Goal: Task Accomplishment & Management: Manage account settings

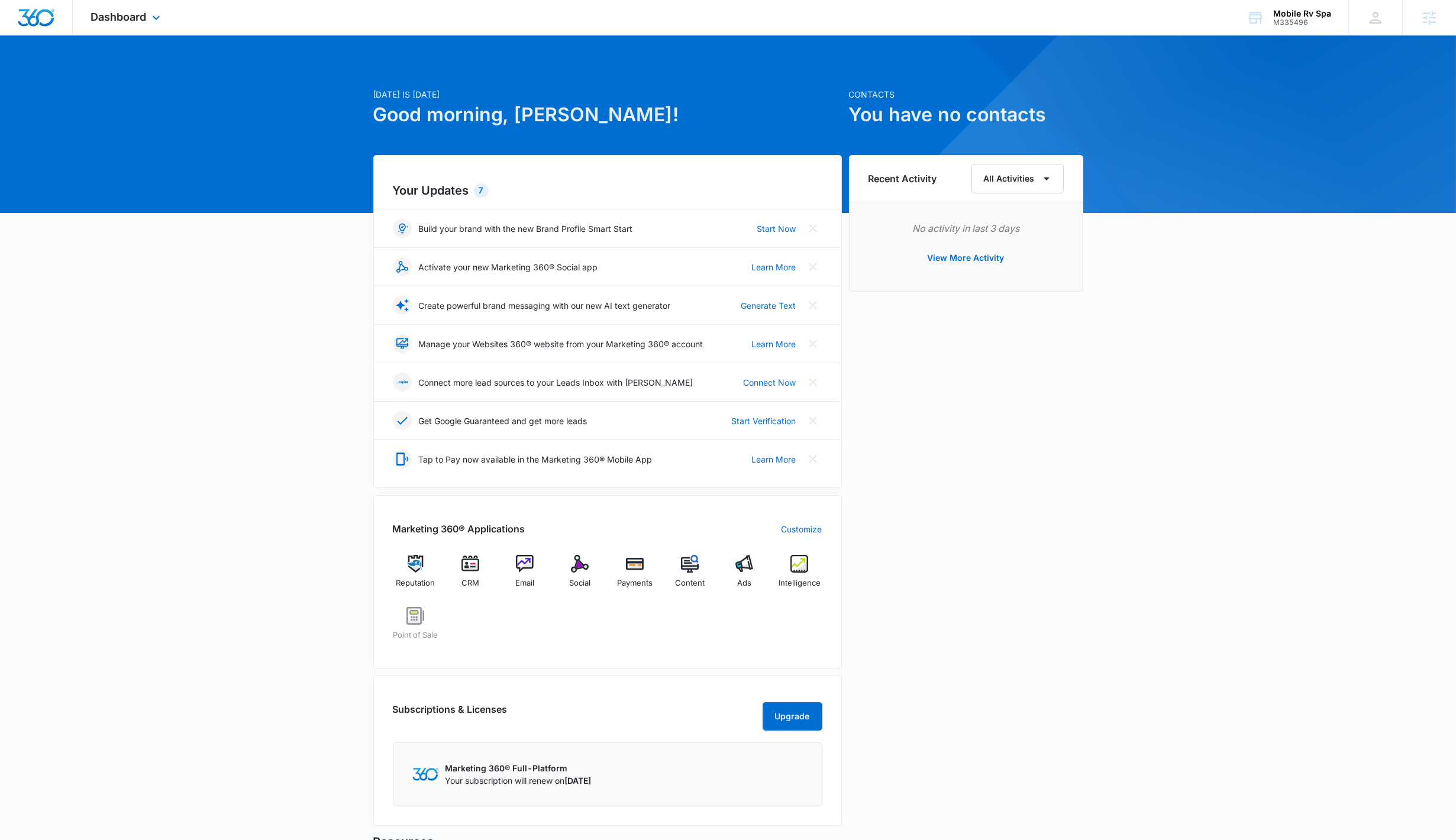
click at [177, 20] on div "Dashboard Apps Reputation CRM Email Social Payments POS Content Ads Intelligenc…" at bounding box center [127, 17] width 108 height 35
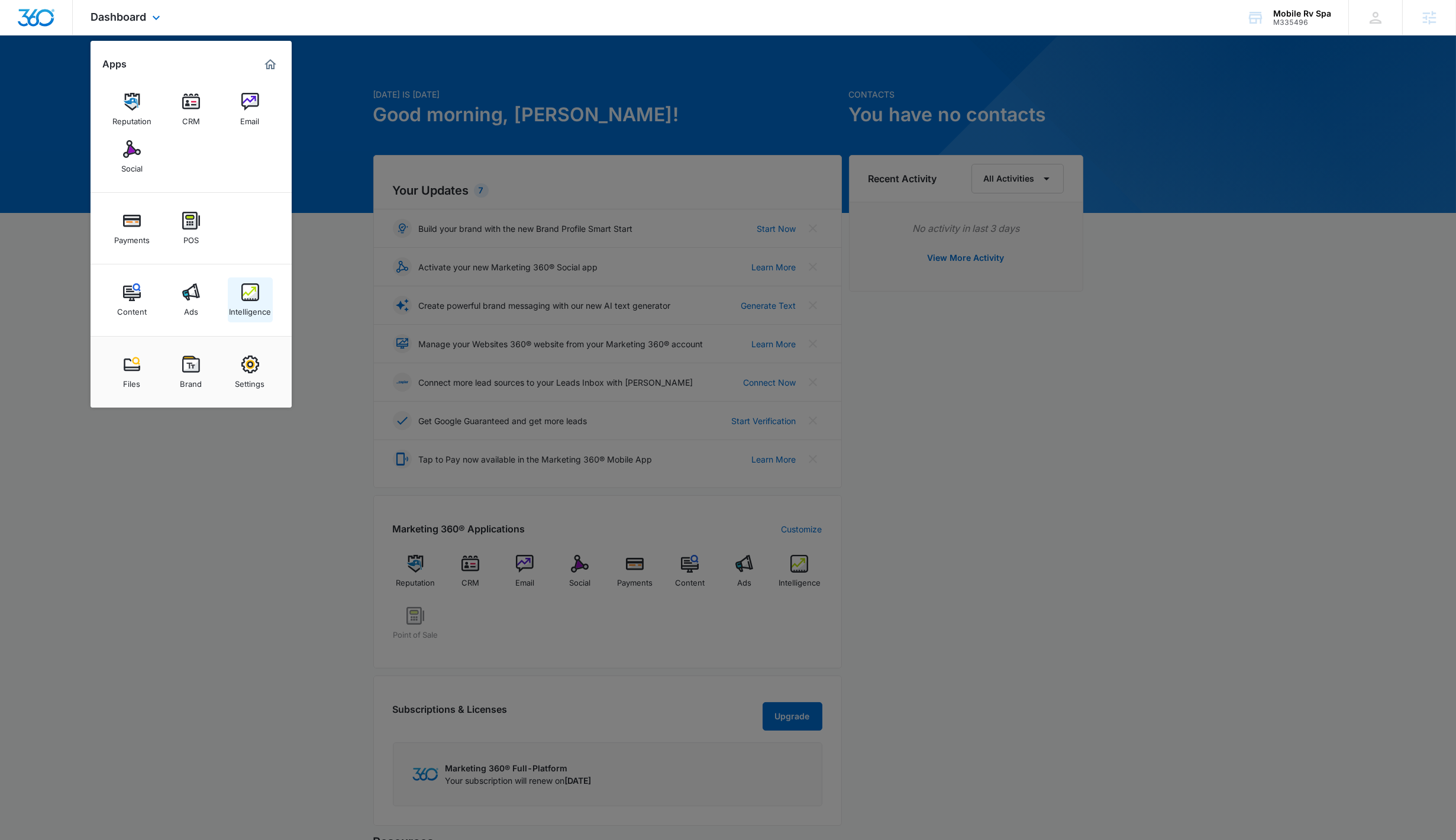
click at [253, 309] on div "Intelligence" at bounding box center [250, 308] width 42 height 15
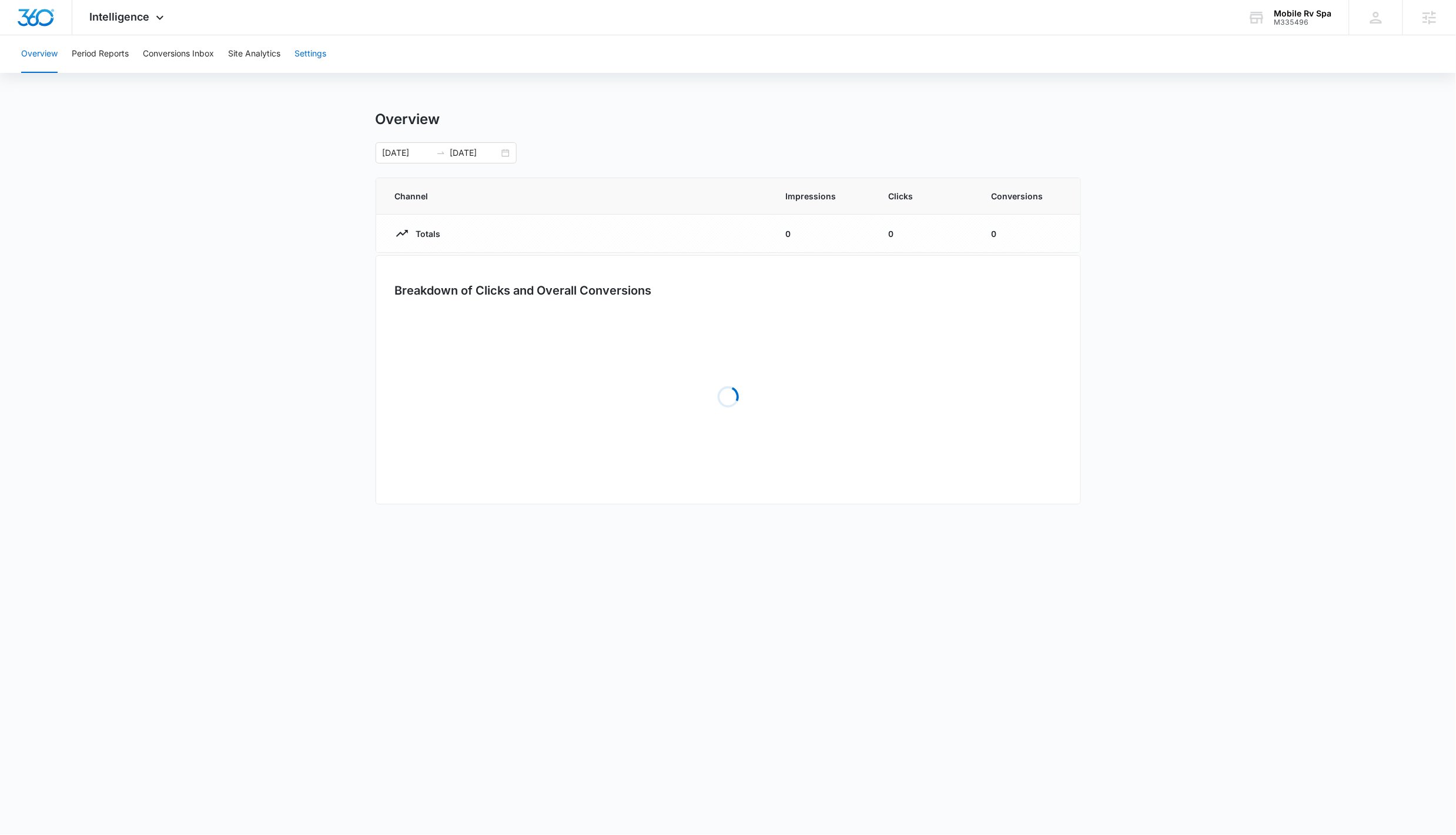
click at [321, 57] on button "Settings" at bounding box center [311, 54] width 32 height 37
